Goal: Find specific page/section

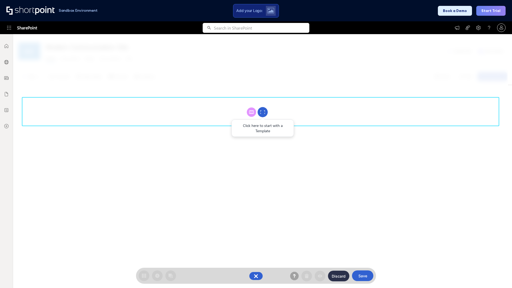
click at [263, 112] on circle at bounding box center [263, 112] width 10 height 10
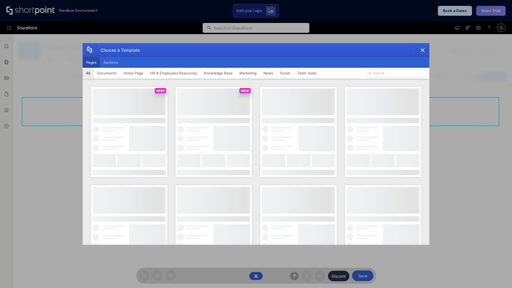
click at [91, 62] on button "Pages" at bounding box center [91, 62] width 17 height 11
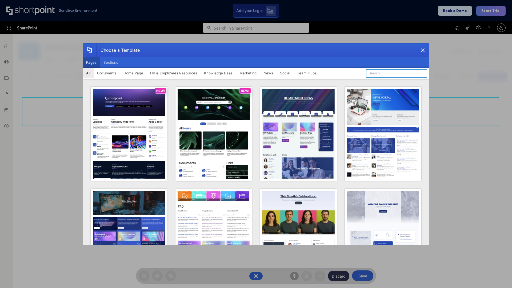
type input "Knowledge Portal 4"
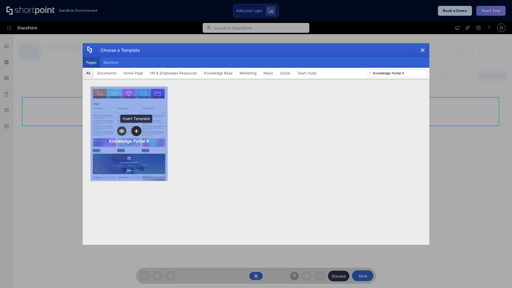
click at [136, 131] on icon "template selector" at bounding box center [136, 131] width 4 height 4
